Goal: Check status: Check status

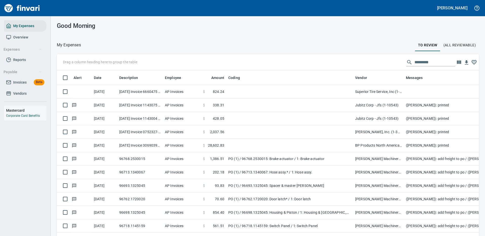
scroll to position [173, 410]
click at [414, 62] on input "text" at bounding box center [434, 62] width 41 height 8
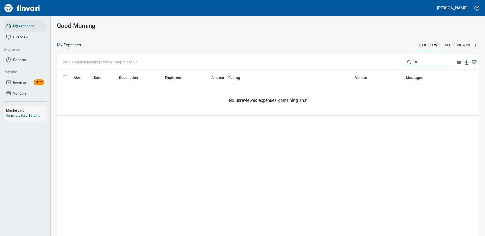
type input "*"
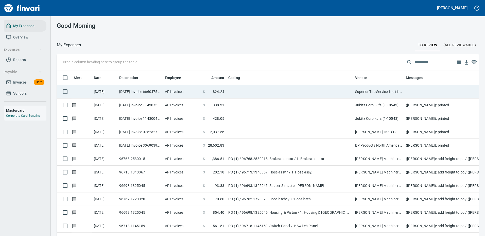
click at [265, 90] on td at bounding box center [289, 91] width 127 height 13
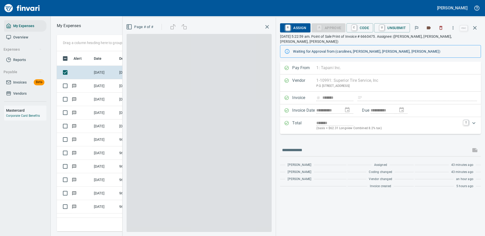
scroll to position [173, 287]
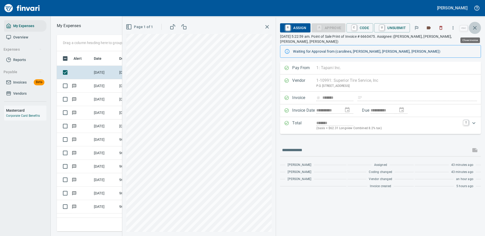
click at [475, 26] on icon "button" at bounding box center [474, 28] width 6 height 6
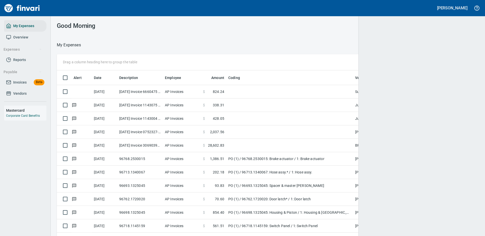
scroll to position [173, 407]
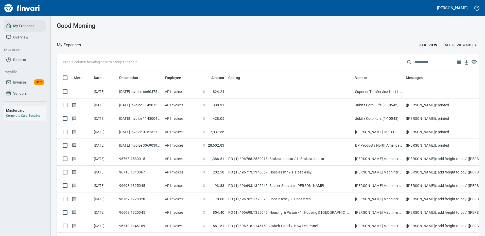
scroll to position [1, 1]
